Goal: Information Seeking & Learning: Learn about a topic

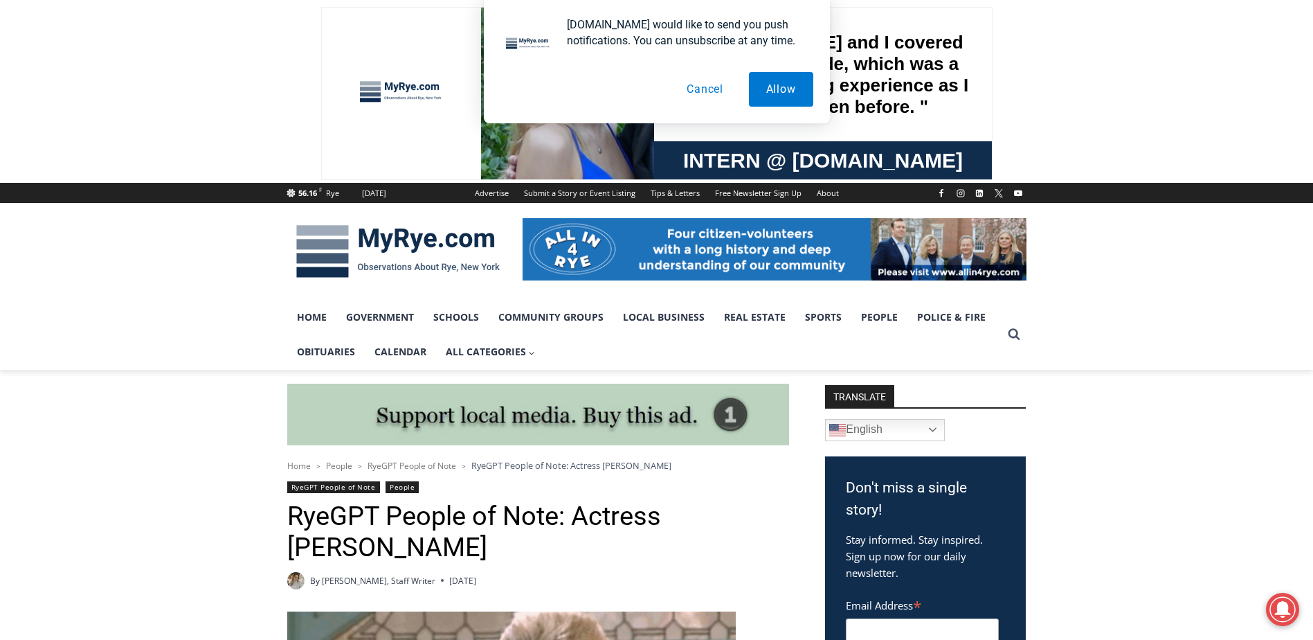
click at [705, 81] on button "Cancel" at bounding box center [704, 89] width 71 height 35
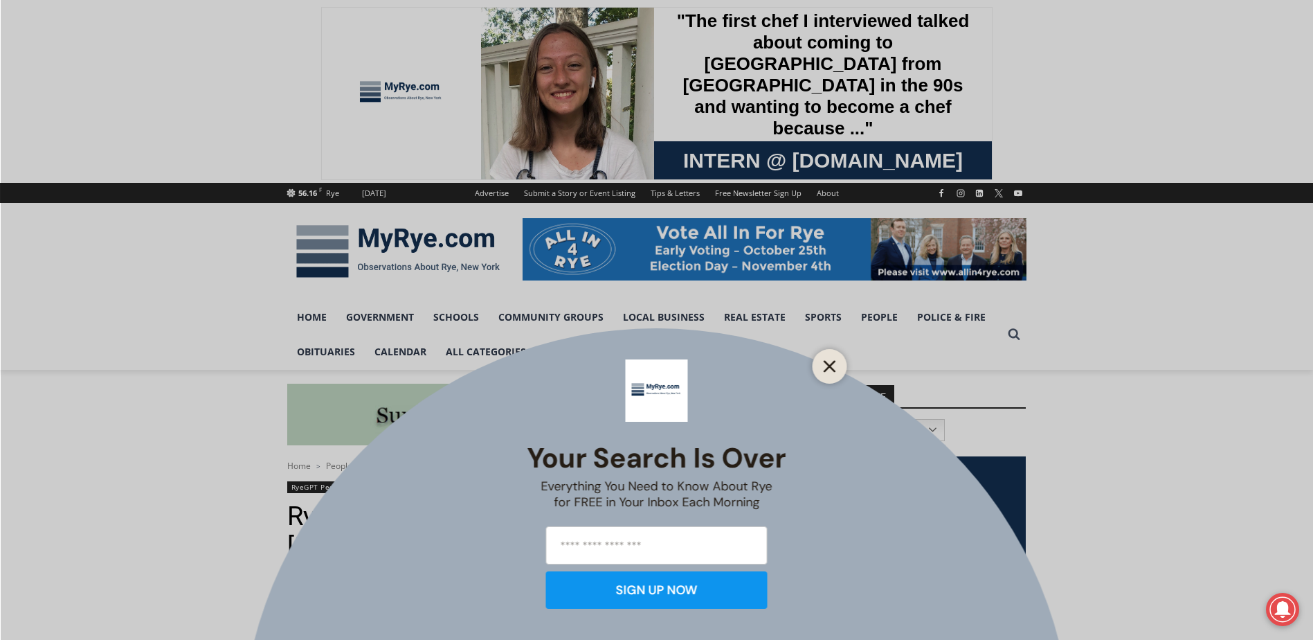
click at [825, 364] on icon "Close" at bounding box center [830, 366] width 12 height 12
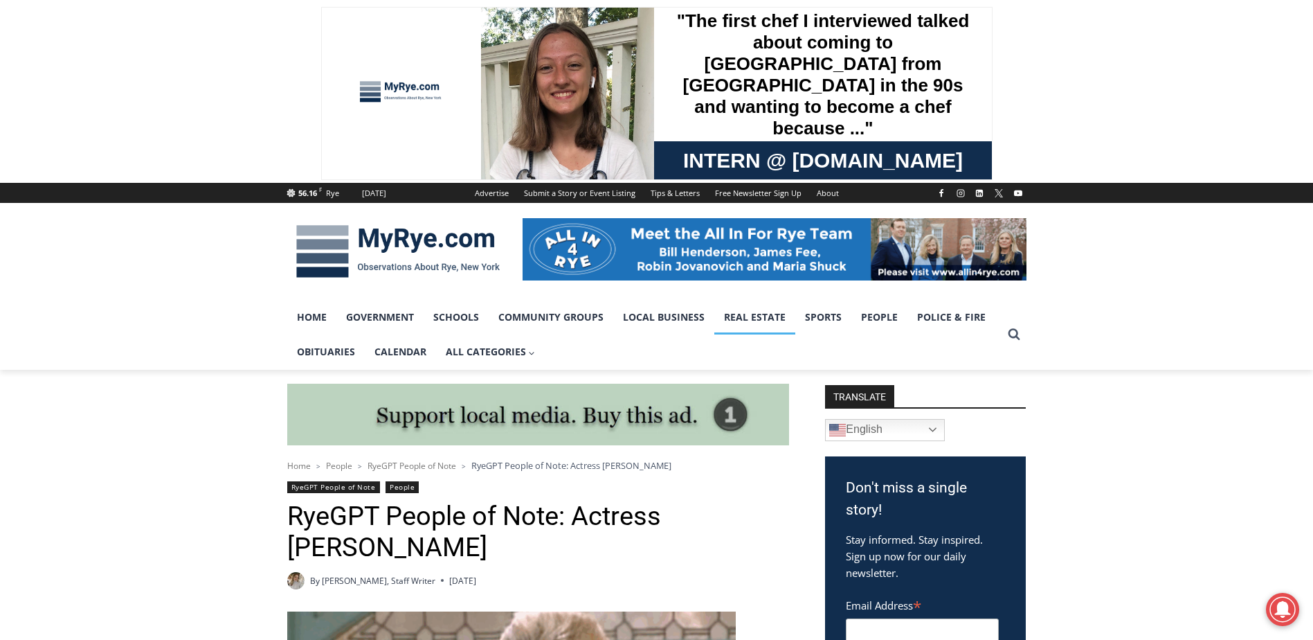
click at [751, 325] on link "Real Estate" at bounding box center [754, 317] width 81 height 35
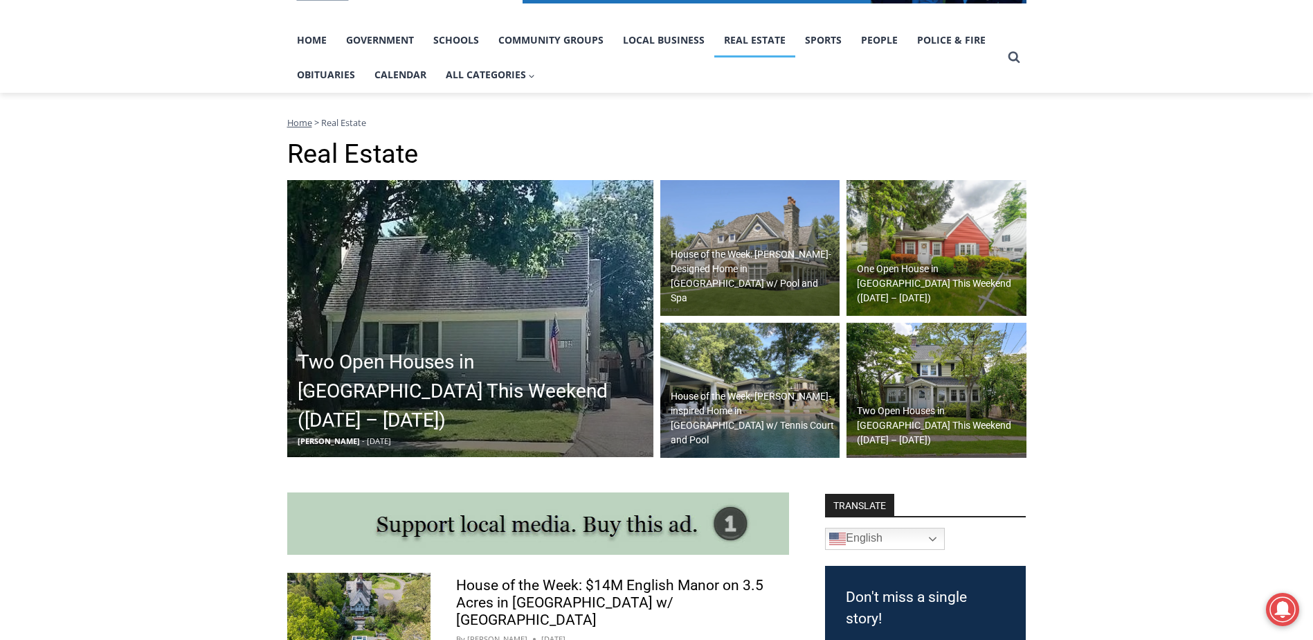
click at [588, 318] on img at bounding box center [470, 318] width 366 height 277
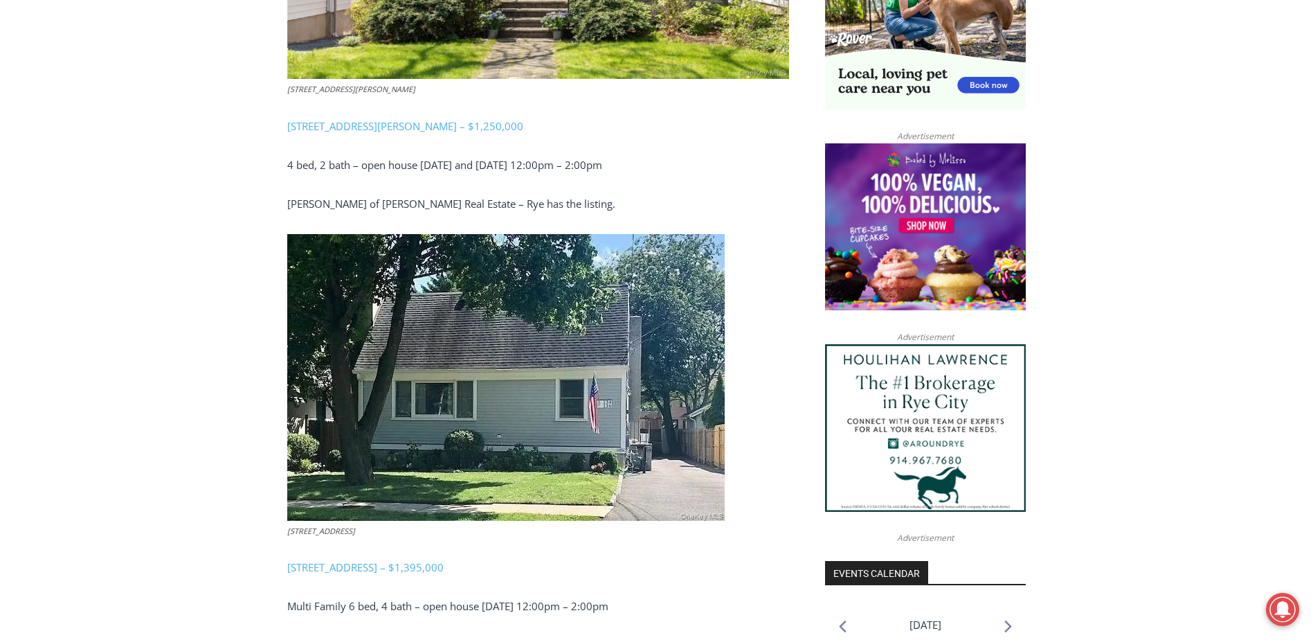
scroll to position [762, 0]
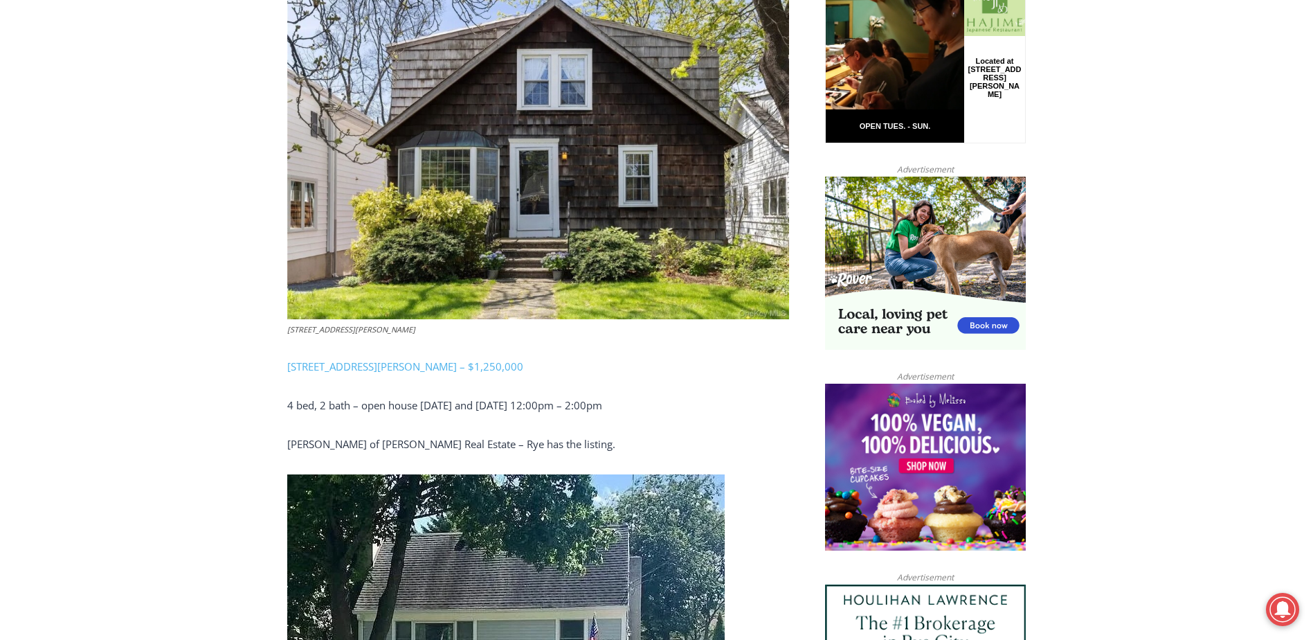
click at [606, 253] on img at bounding box center [538, 152] width 502 height 334
click at [395, 362] on link "[STREET_ADDRESS][PERSON_NAME] – $1,250,000" at bounding box center [405, 366] width 236 height 14
